Goal: Task Accomplishment & Management: Manage account settings

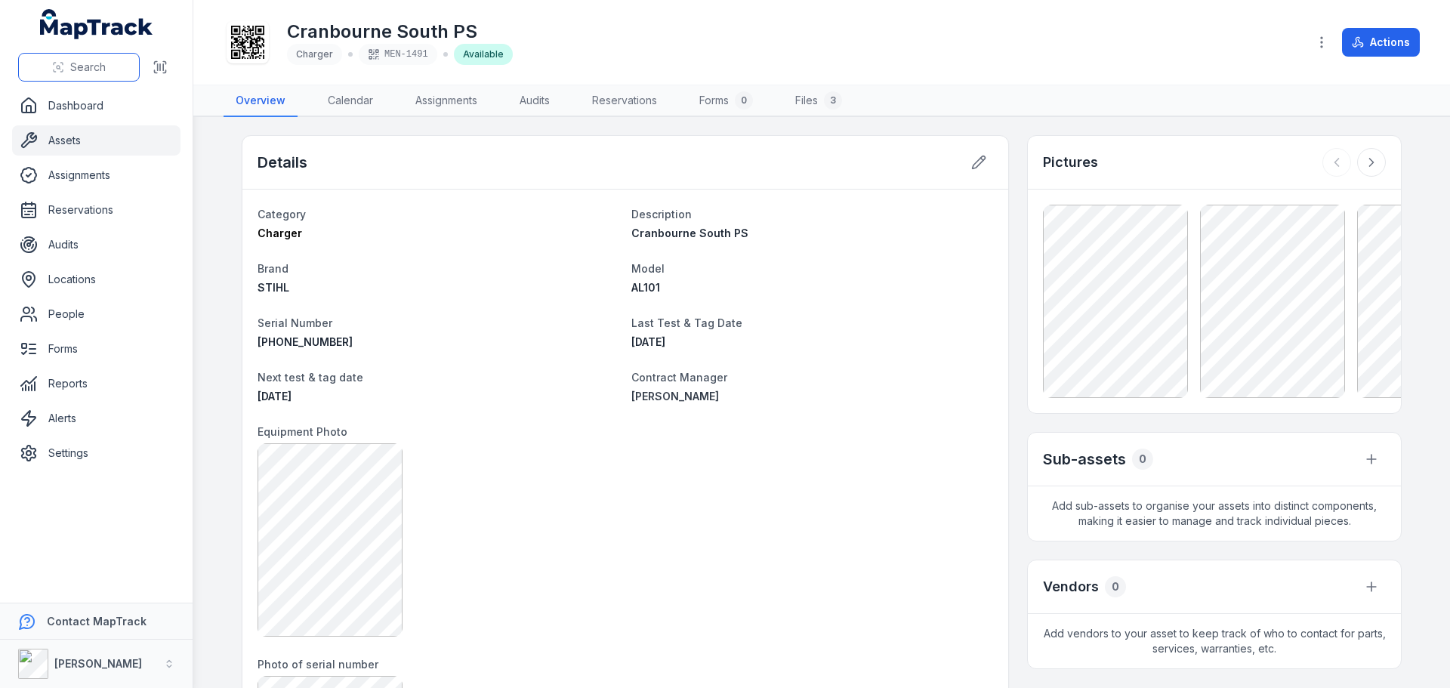
click at [106, 80] on button "Search" at bounding box center [79, 67] width 122 height 29
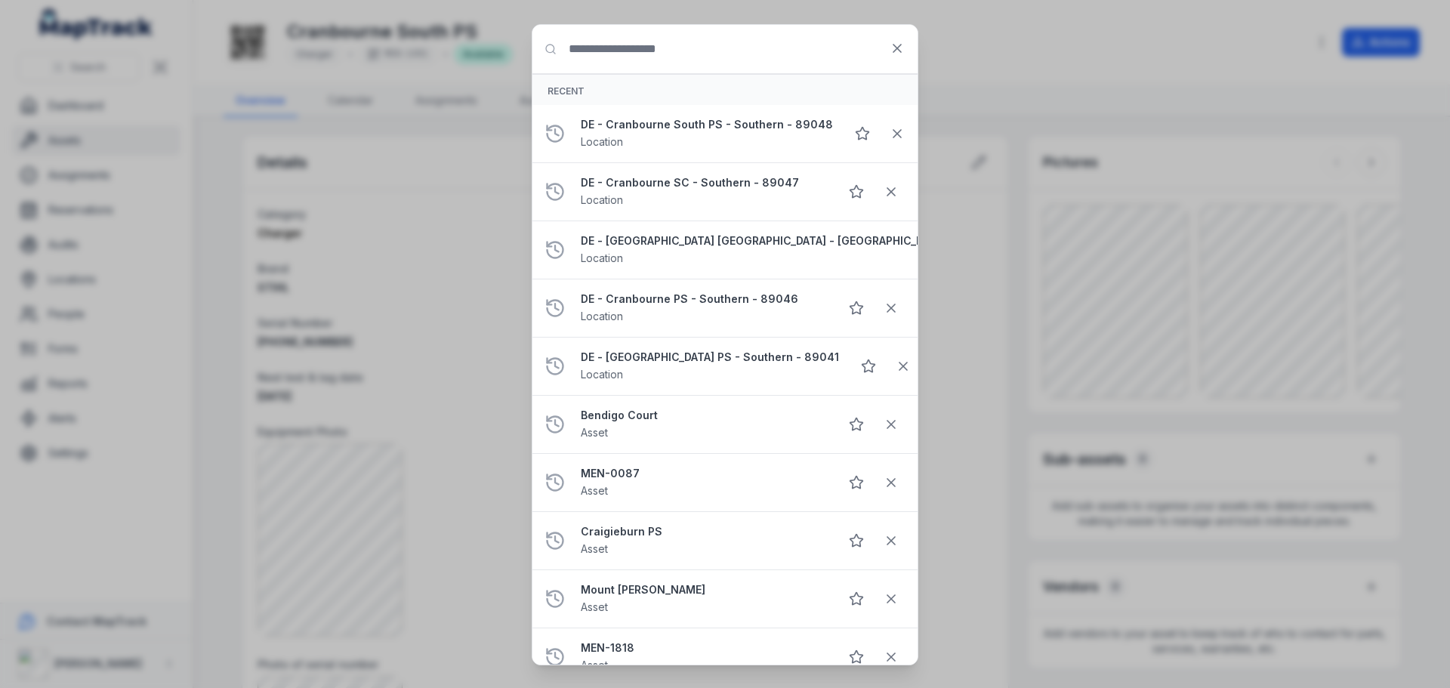
click at [651, 50] on input "Search for anything" at bounding box center [724, 49] width 385 height 48
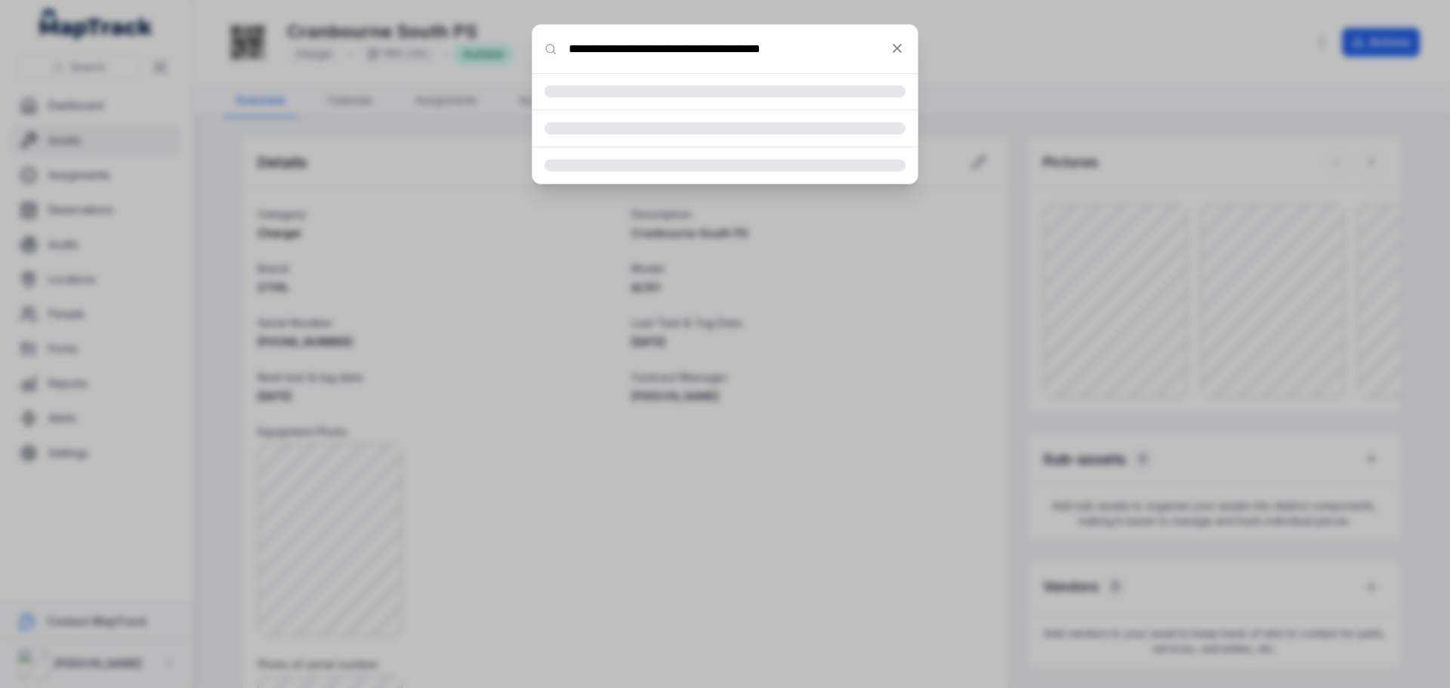
type input "**********"
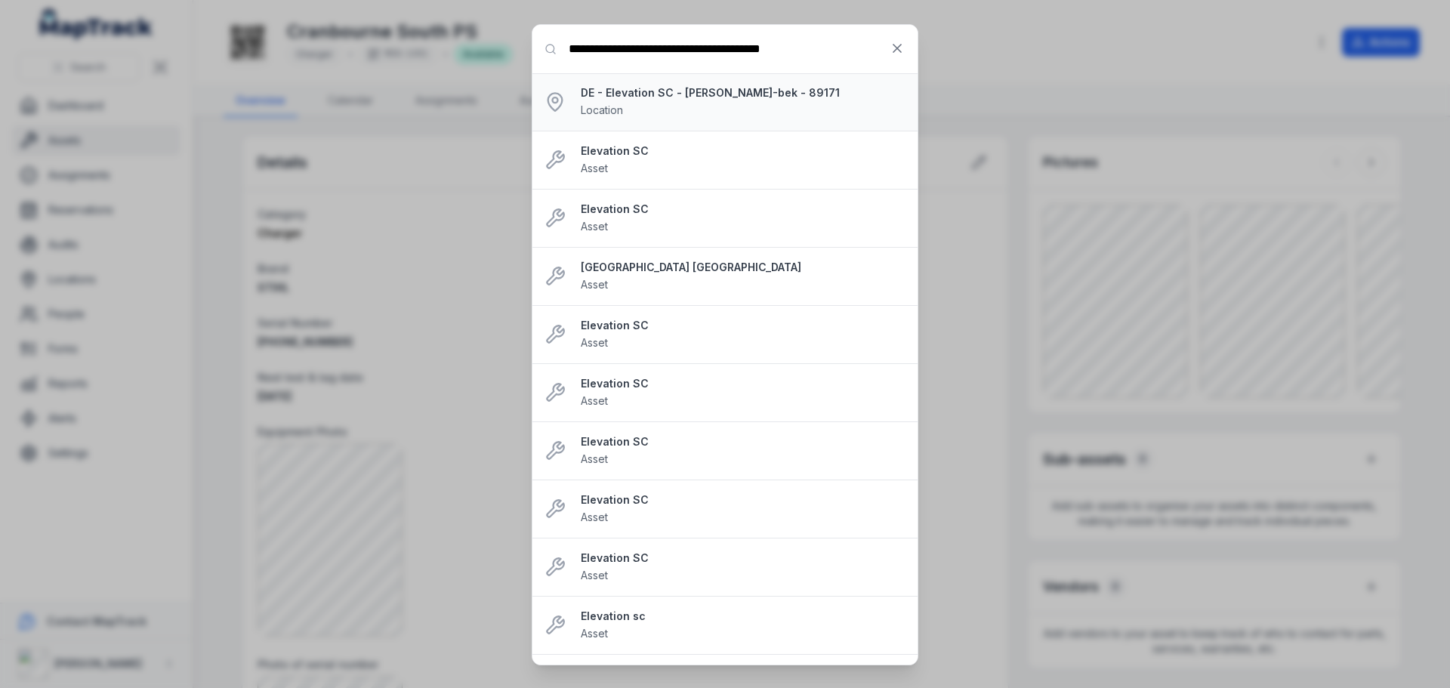
click at [679, 112] on div "DE - Elevation SC - [PERSON_NAME]-bek - 89171 Location" at bounding box center [743, 101] width 325 height 33
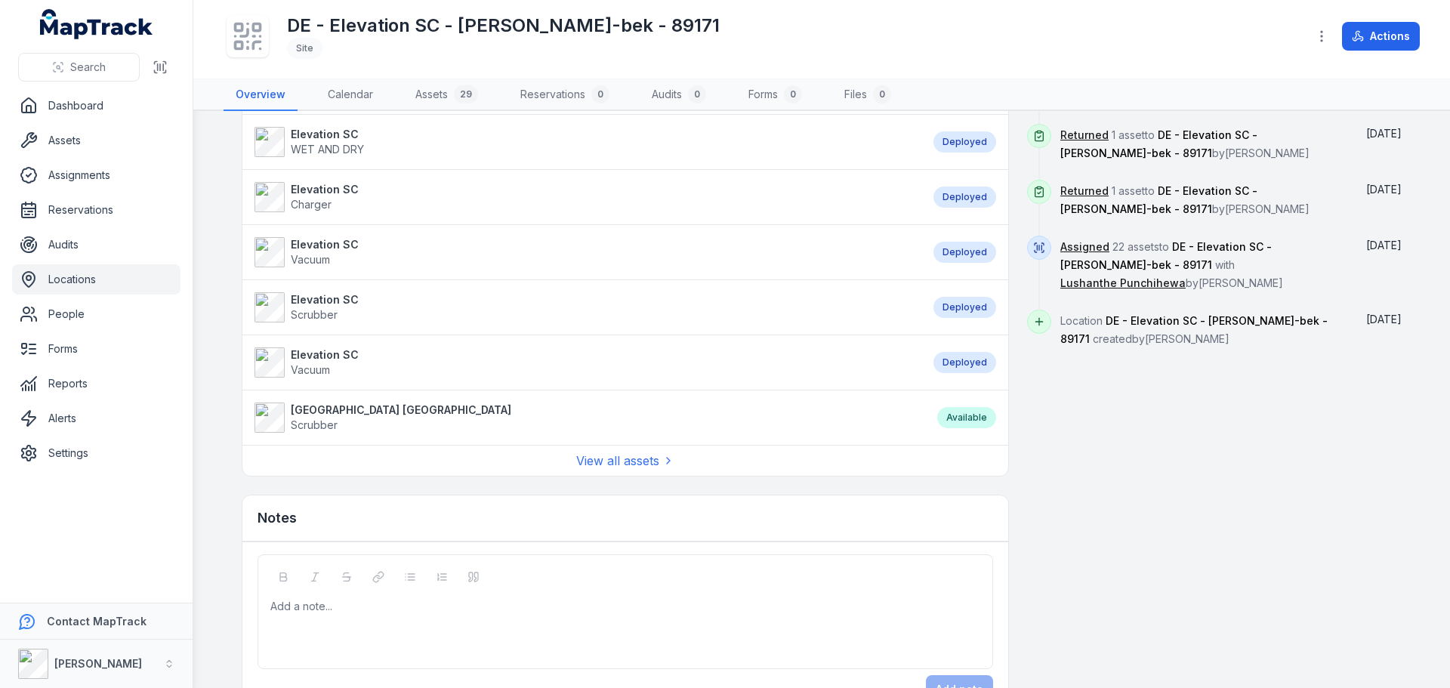
scroll to position [1155, 0]
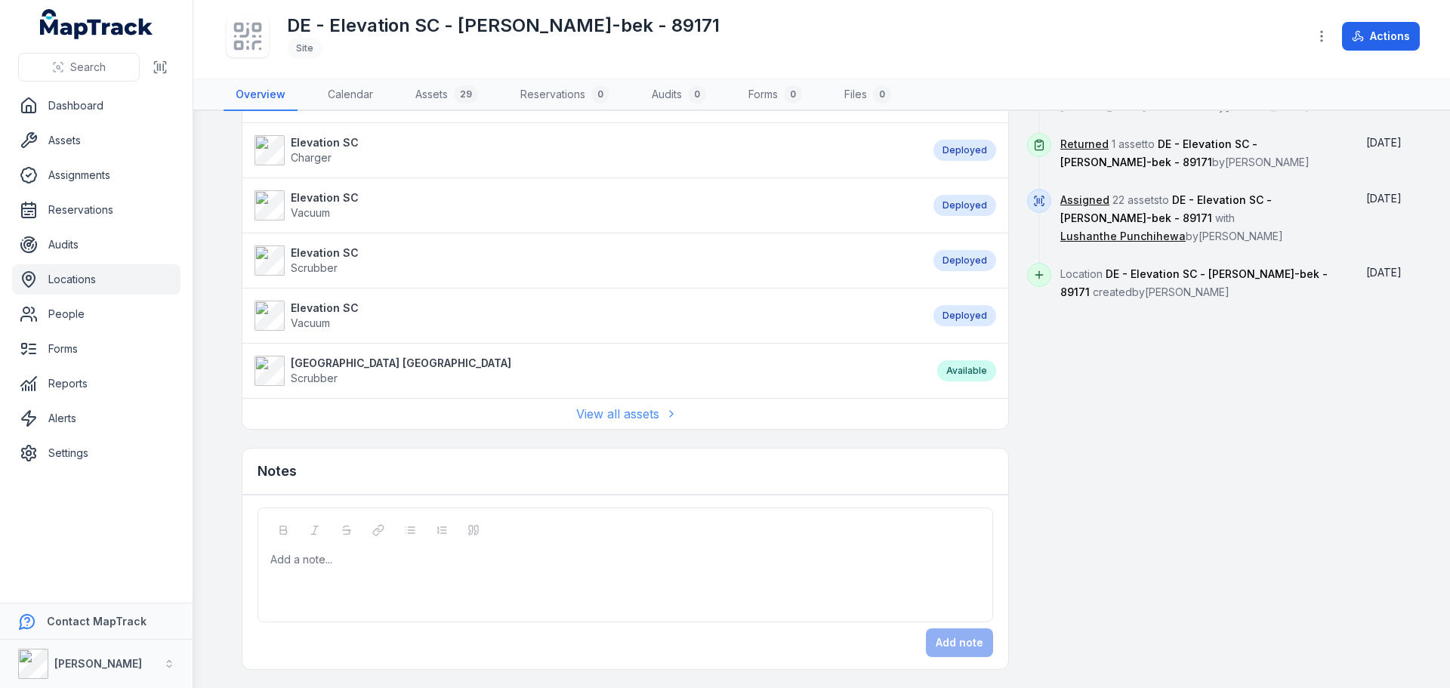
click at [597, 409] on link "View all assets" at bounding box center [625, 414] width 98 height 18
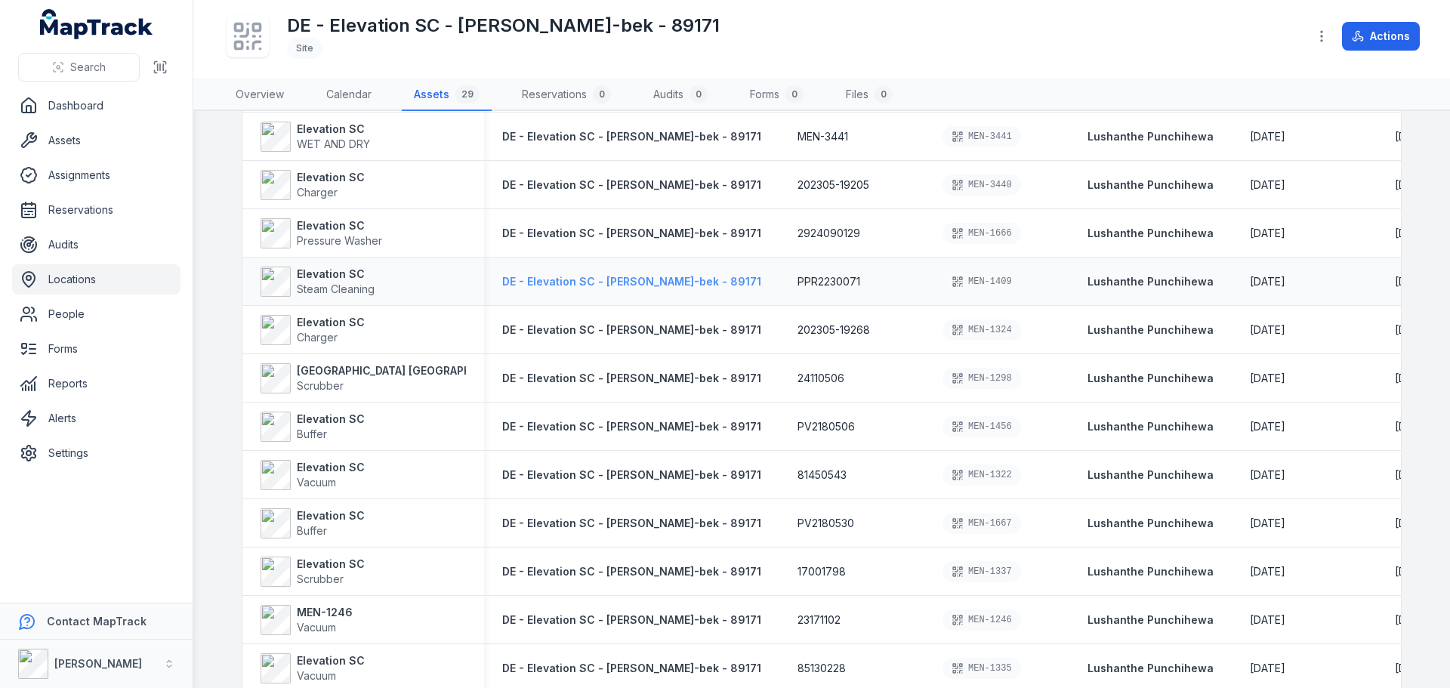
scroll to position [231, 0]
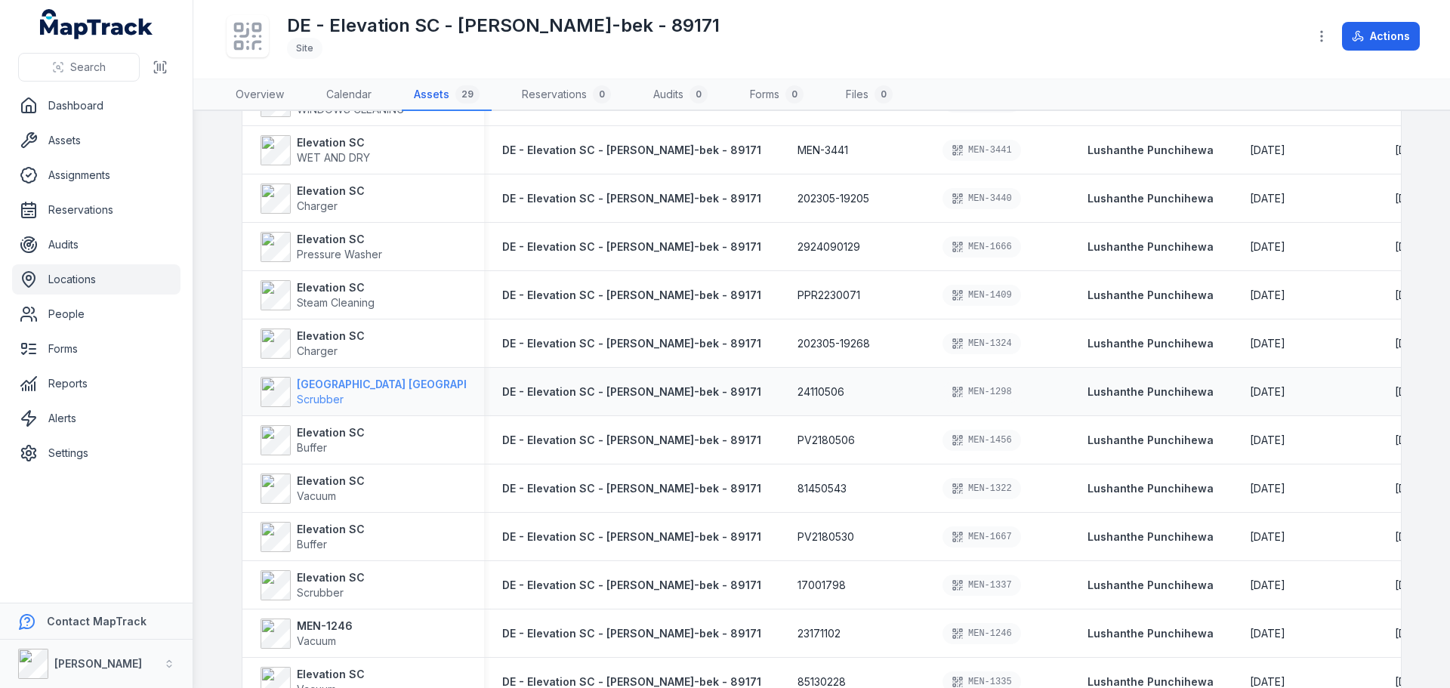
click at [319, 378] on strong "[GEOGRAPHIC_DATA] [GEOGRAPHIC_DATA]" at bounding box center [407, 384] width 220 height 15
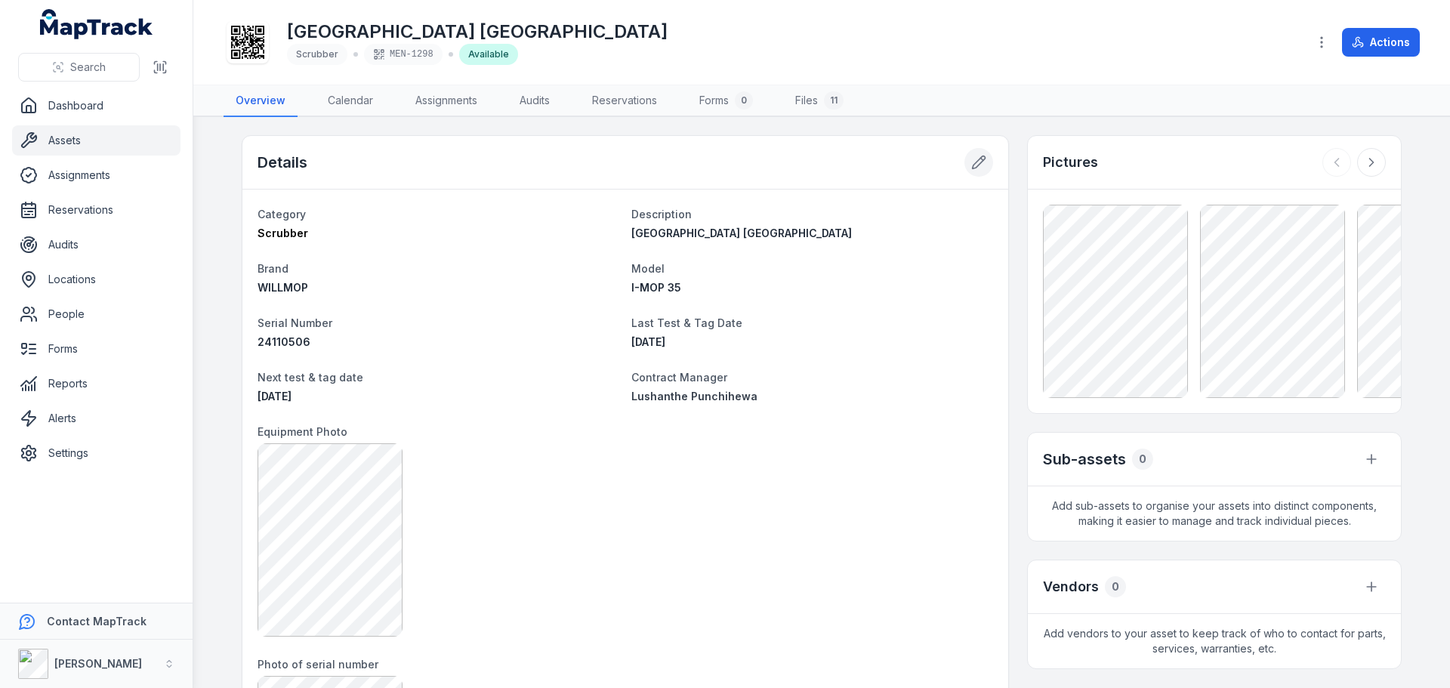
click at [964, 171] on button at bounding box center [978, 162] width 29 height 29
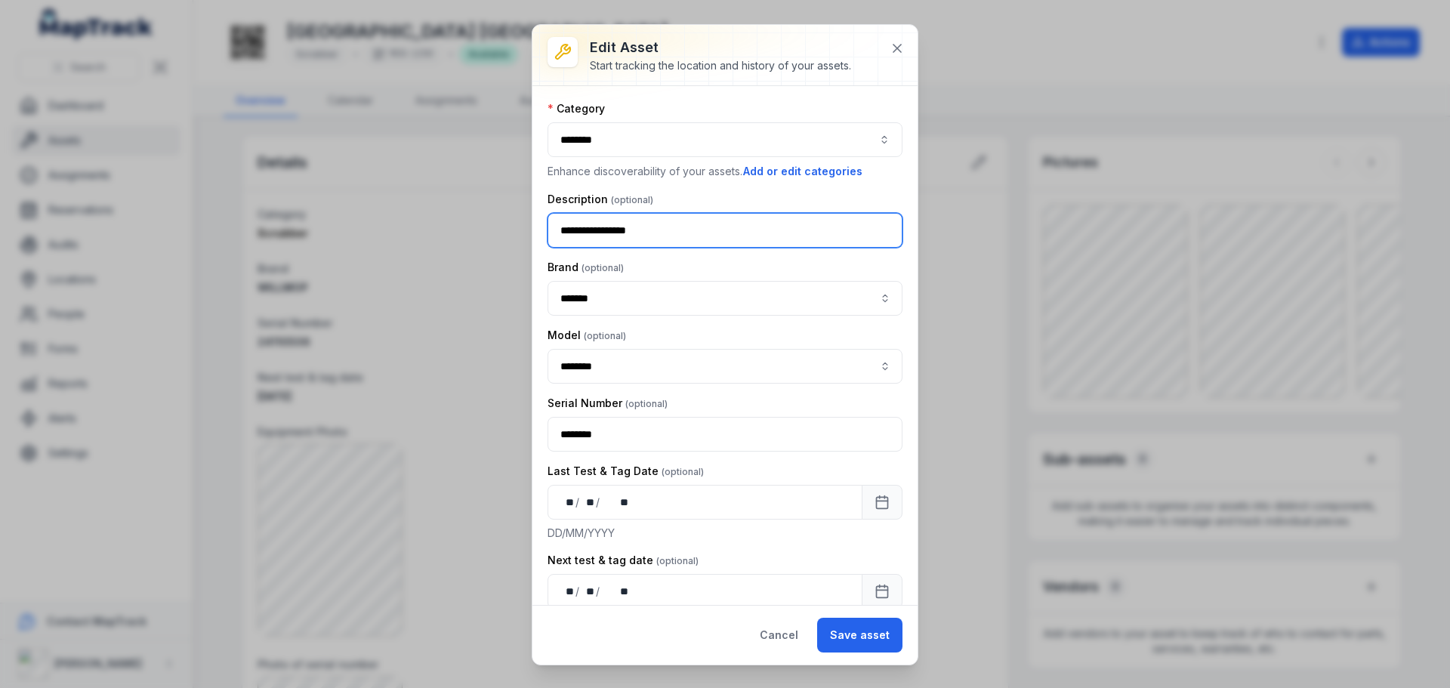
drag, startPoint x: 674, startPoint y: 236, endPoint x: 510, endPoint y: 193, distance: 168.5
click at [510, 193] on div "**********" at bounding box center [725, 344] width 1450 height 688
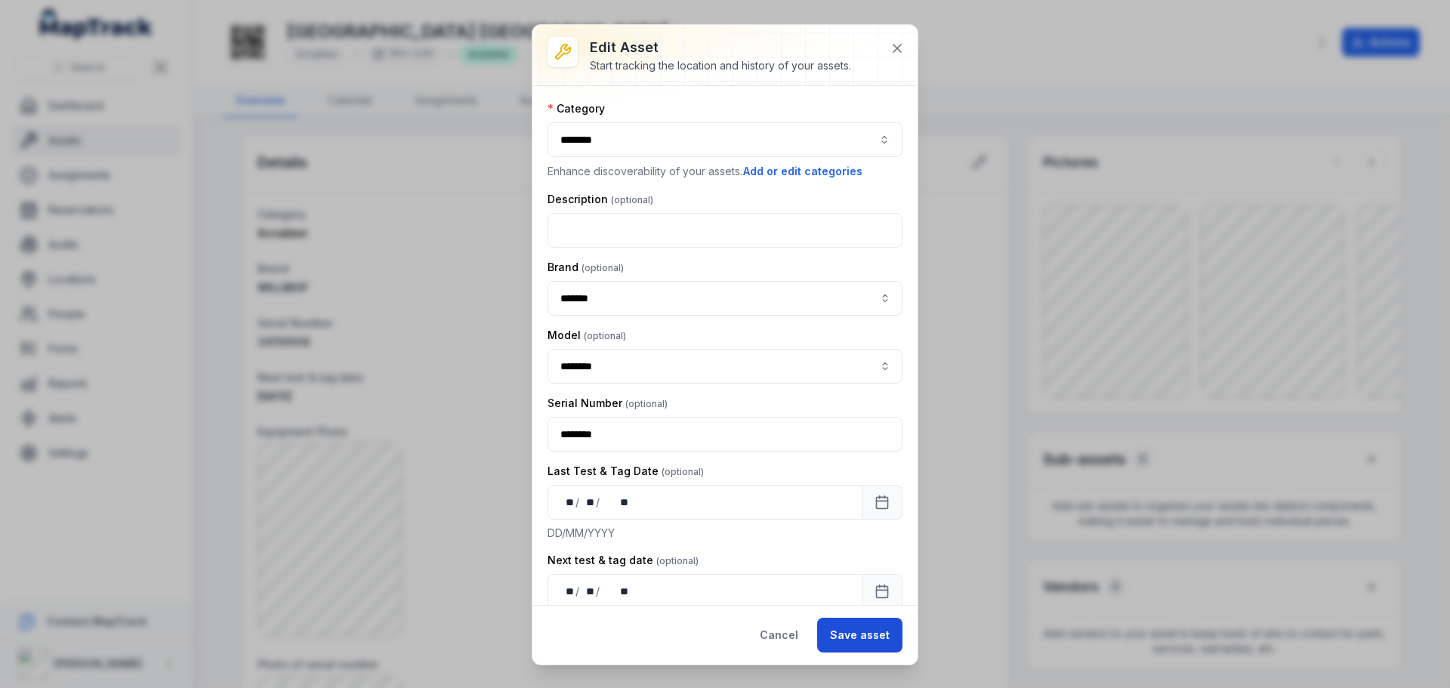
click at [856, 623] on button "Save asset" at bounding box center [859, 635] width 85 height 35
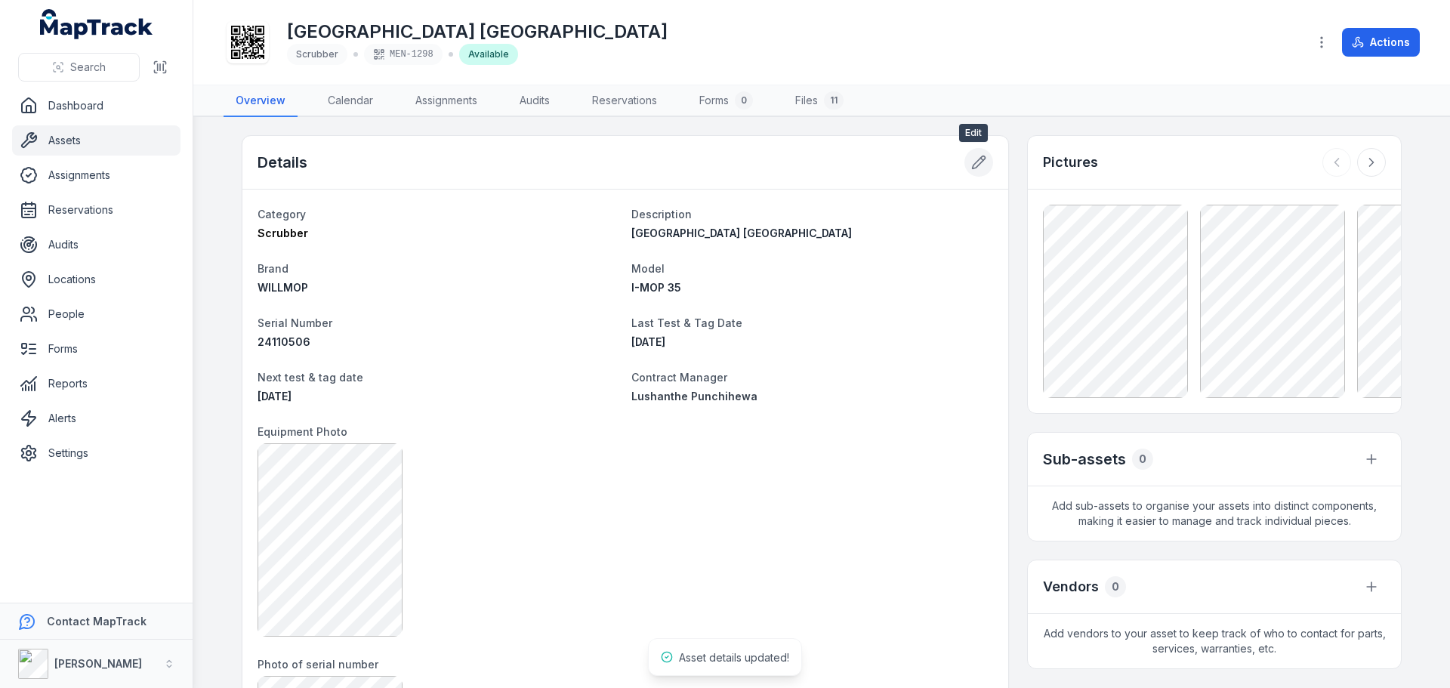
click at [964, 165] on button at bounding box center [978, 162] width 29 height 29
